Goal: Information Seeking & Learning: Learn about a topic

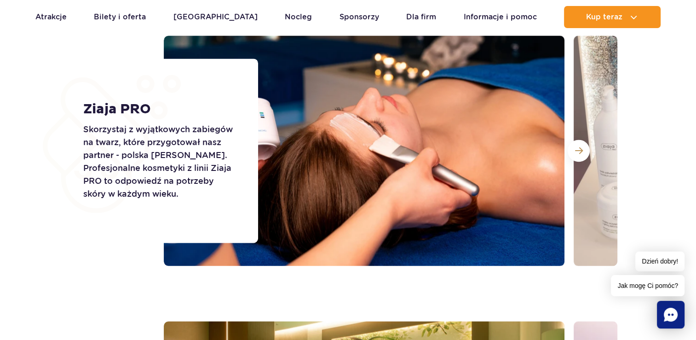
scroll to position [1058, 0]
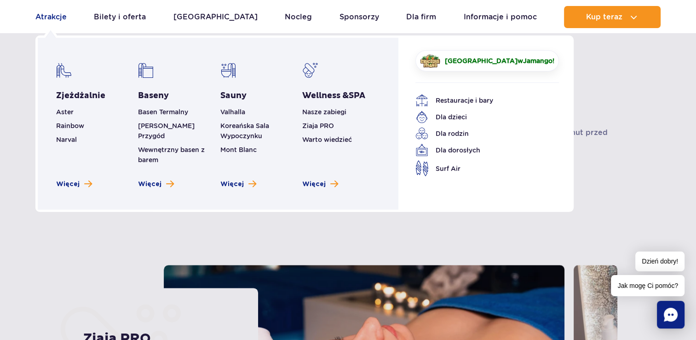
click at [61, 13] on link "Atrakcje" at bounding box center [50, 17] width 31 height 22
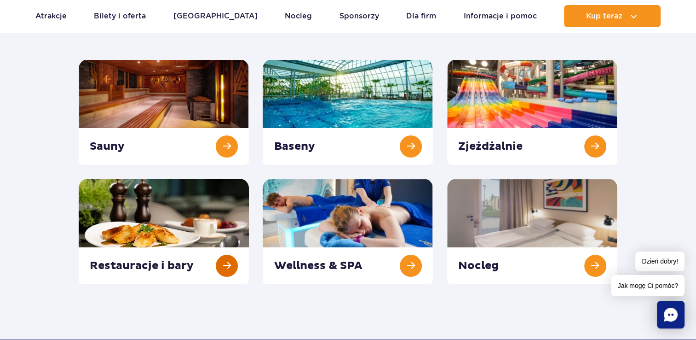
scroll to position [138, 0]
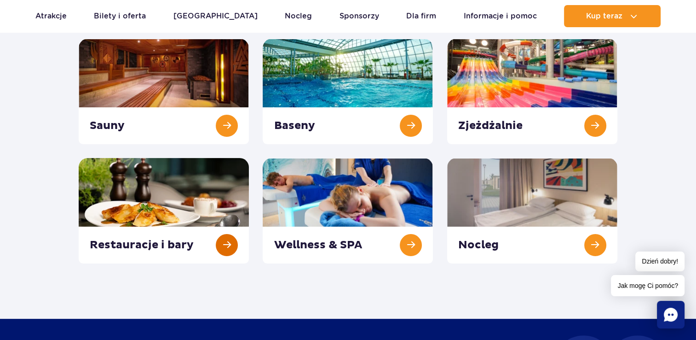
click at [184, 204] on link at bounding box center [164, 210] width 170 height 105
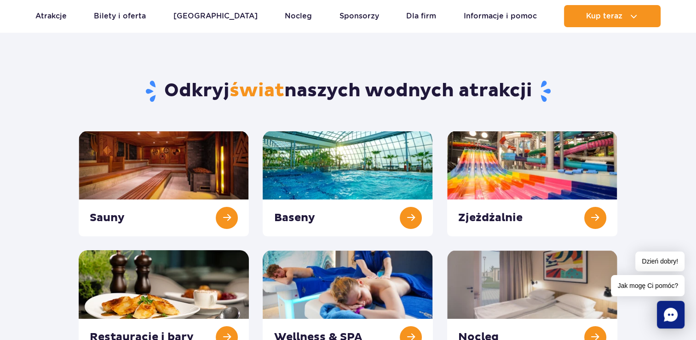
scroll to position [0, 0]
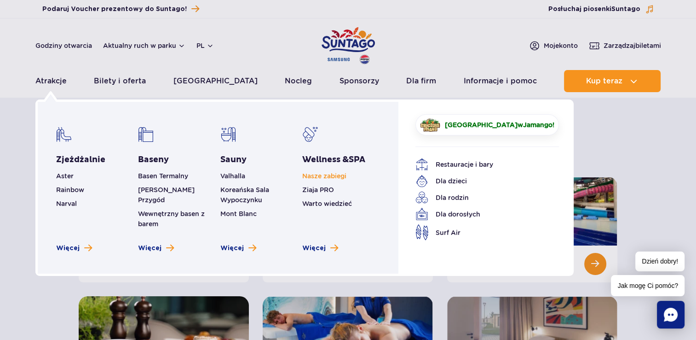
click at [328, 173] on link "Nasze zabiegi" at bounding box center [324, 175] width 44 height 7
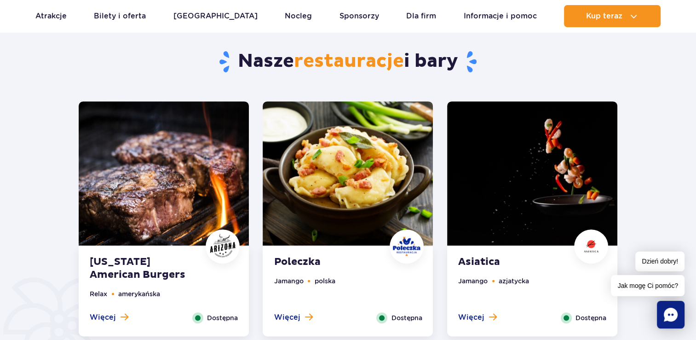
scroll to position [460, 0]
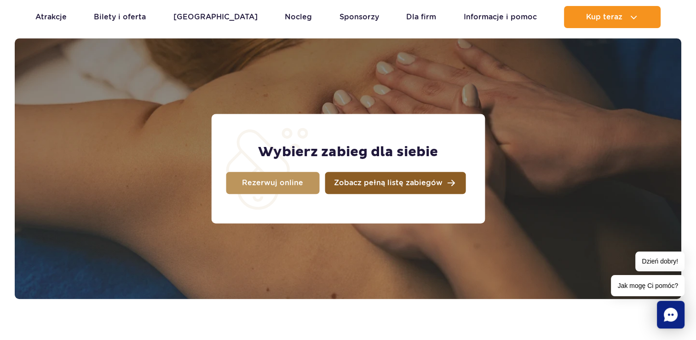
click at [369, 186] on span "Zobacz pełną listę zabiegów" at bounding box center [388, 182] width 109 height 7
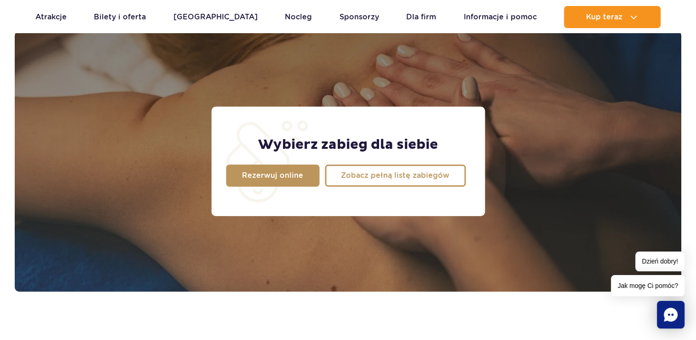
scroll to position [725, 0]
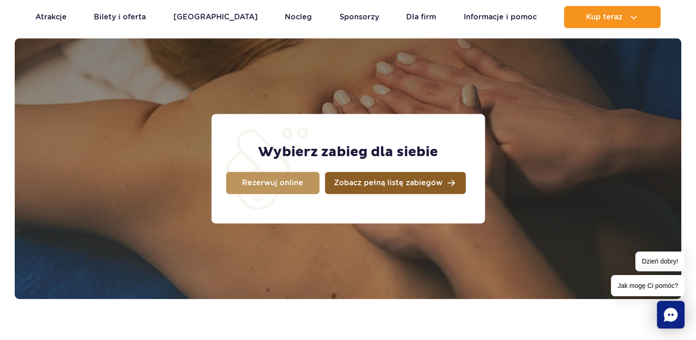
click at [371, 182] on span "Zobacz pełną listę zabiegów" at bounding box center [388, 182] width 109 height 7
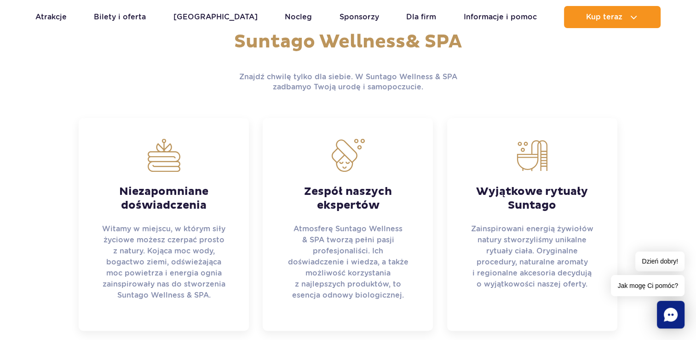
scroll to position [311, 0]
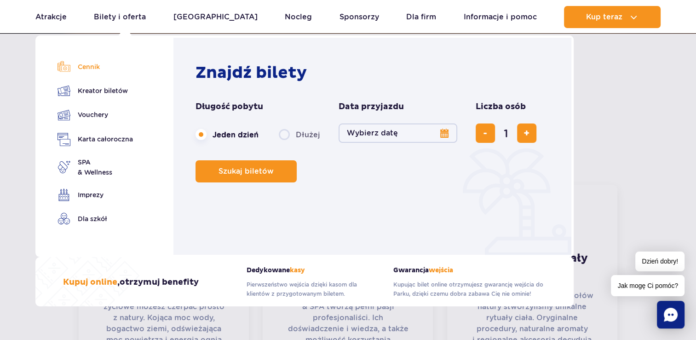
click at [87, 69] on link "Cennik" at bounding box center [95, 66] width 75 height 13
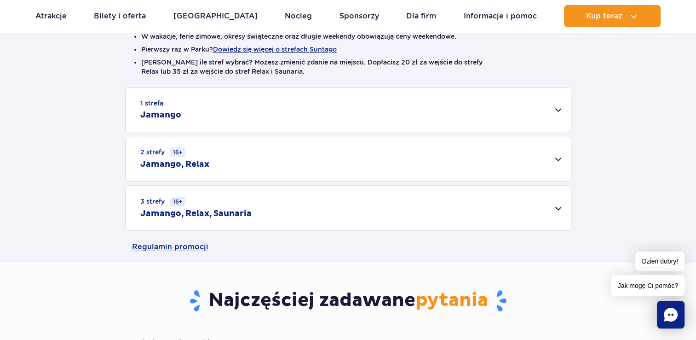
scroll to position [276, 0]
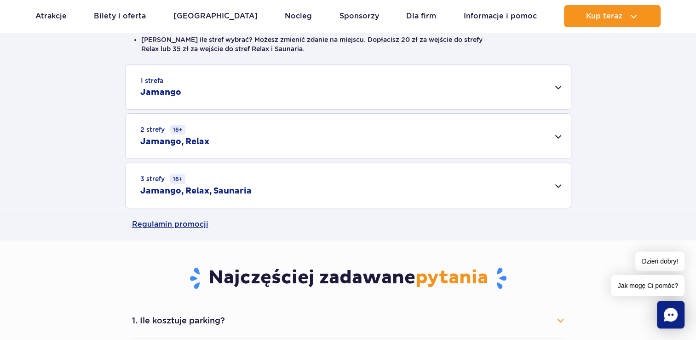
click at [285, 177] on div "3 strefy 16+ Jamango, Relax, Saunaria" at bounding box center [348, 185] width 445 height 45
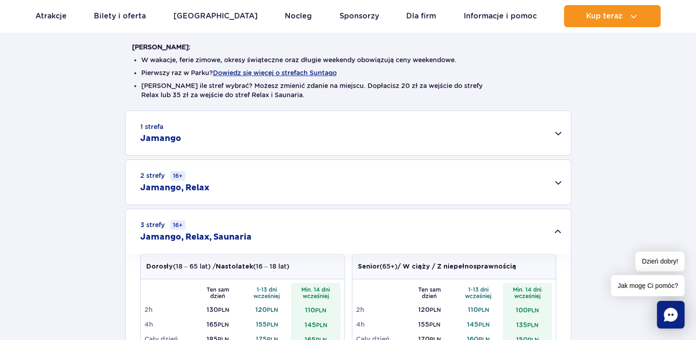
scroll to position [0, 0]
